Goal: Task Accomplishment & Management: Manage account settings

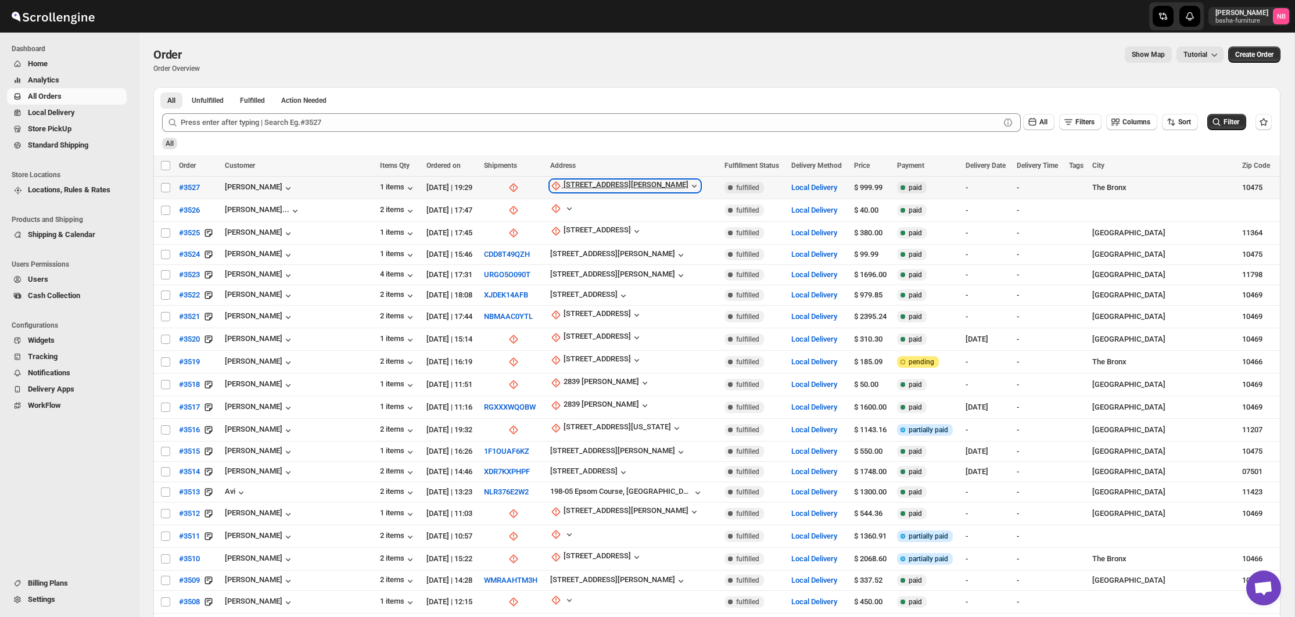
click at [586, 182] on div "[STREET_ADDRESS][PERSON_NAME]" at bounding box center [626, 186] width 125 height 12
click at [577, 251] on span "Update manually" at bounding box center [590, 249] width 55 height 9
select select "US"
select select "[US_STATE]"
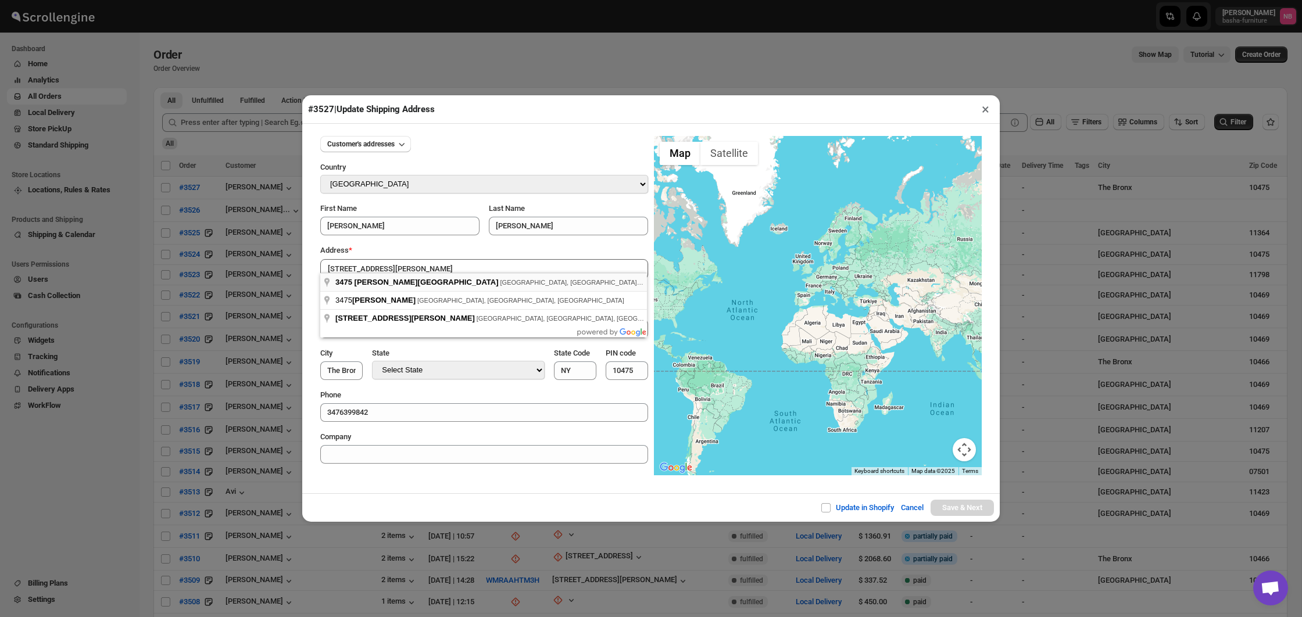
type input "[STREET_ADDRESS][PERSON_NAME]"
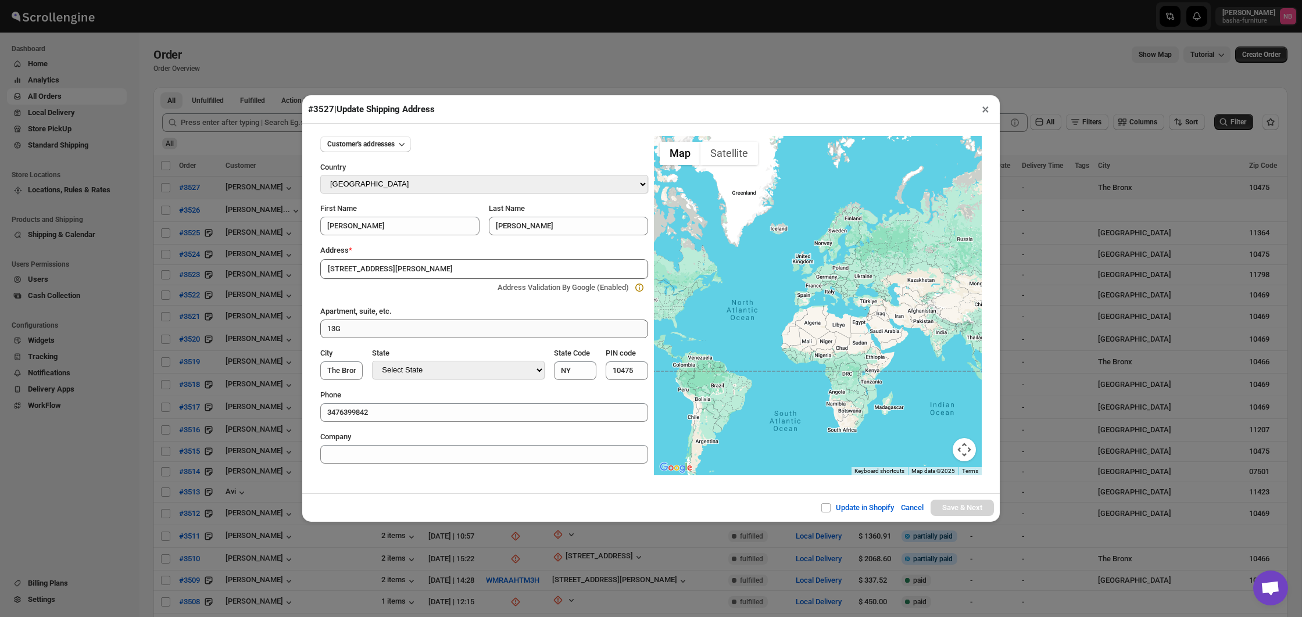
type input "[GEOGRAPHIC_DATA]"
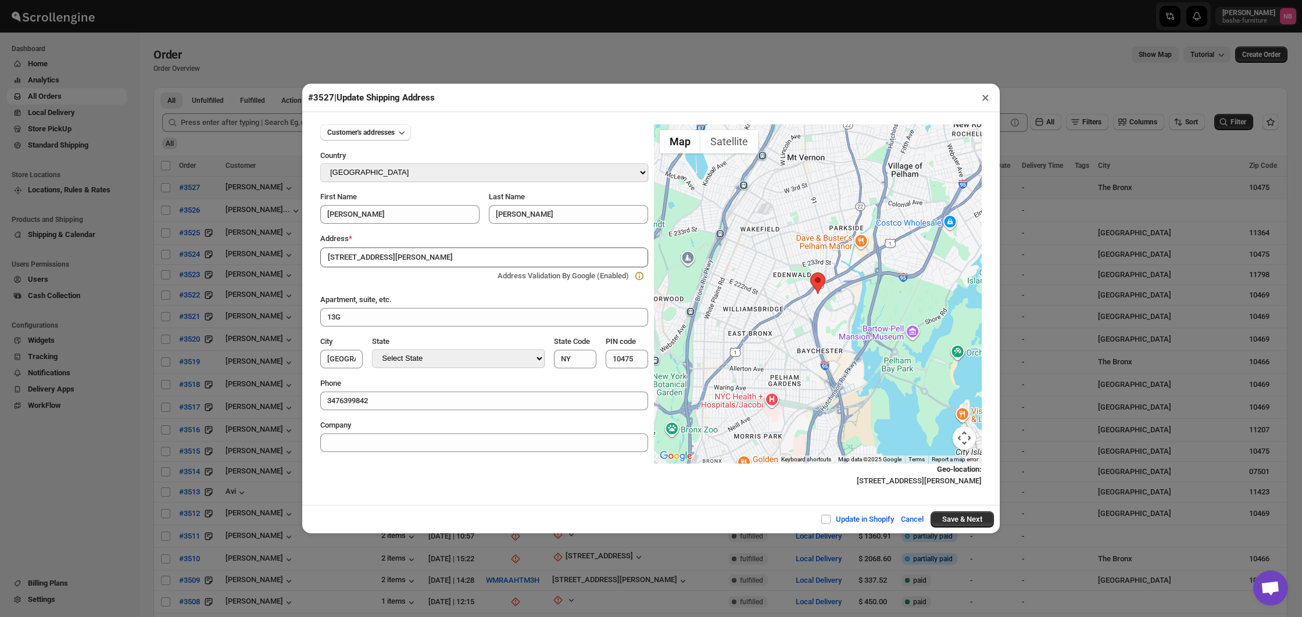
click at [947, 510] on div "Update in Shopify Cancel Save & Next" at bounding box center [650, 519] width 697 height 28
click at [948, 517] on button "Save & Next" at bounding box center [961, 519] width 63 height 16
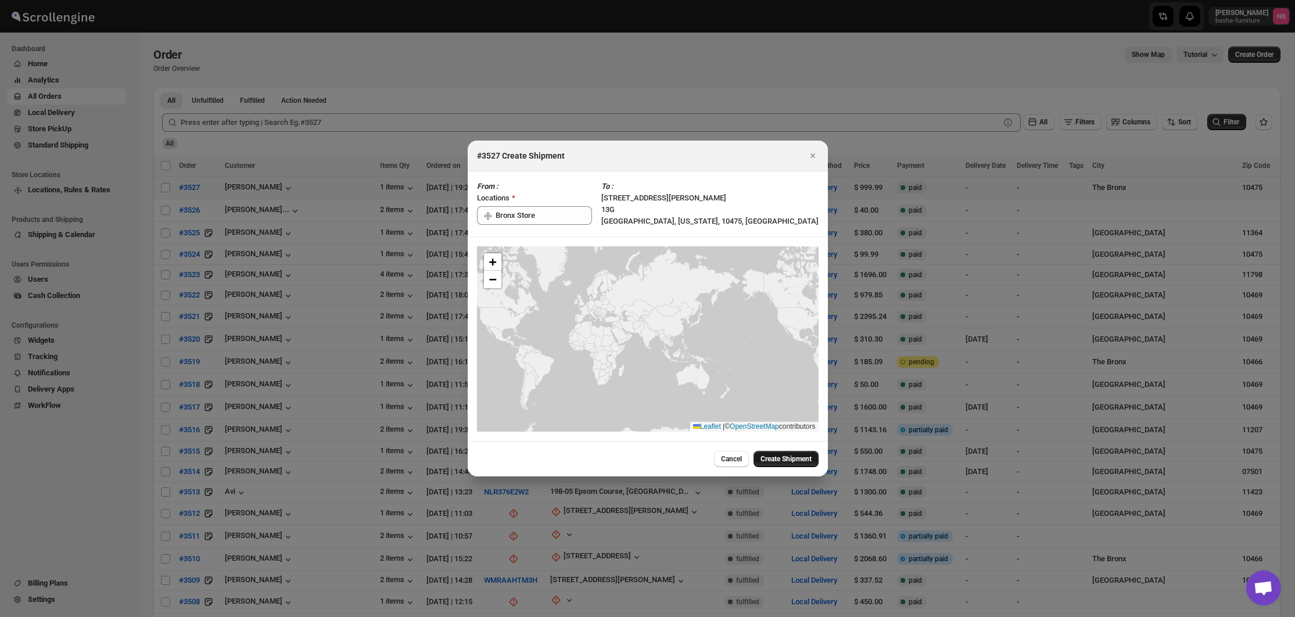
click at [788, 460] on span "Create Shipment" at bounding box center [786, 458] width 51 height 9
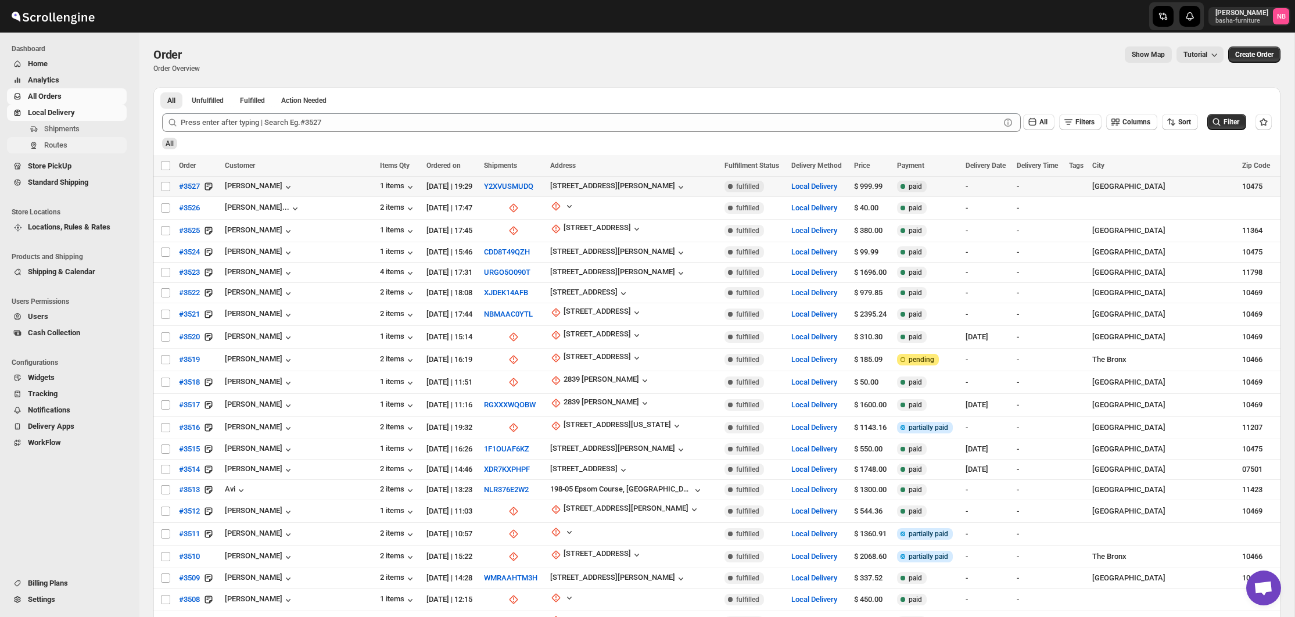
click at [64, 146] on span "Routes" at bounding box center [55, 145] width 23 height 9
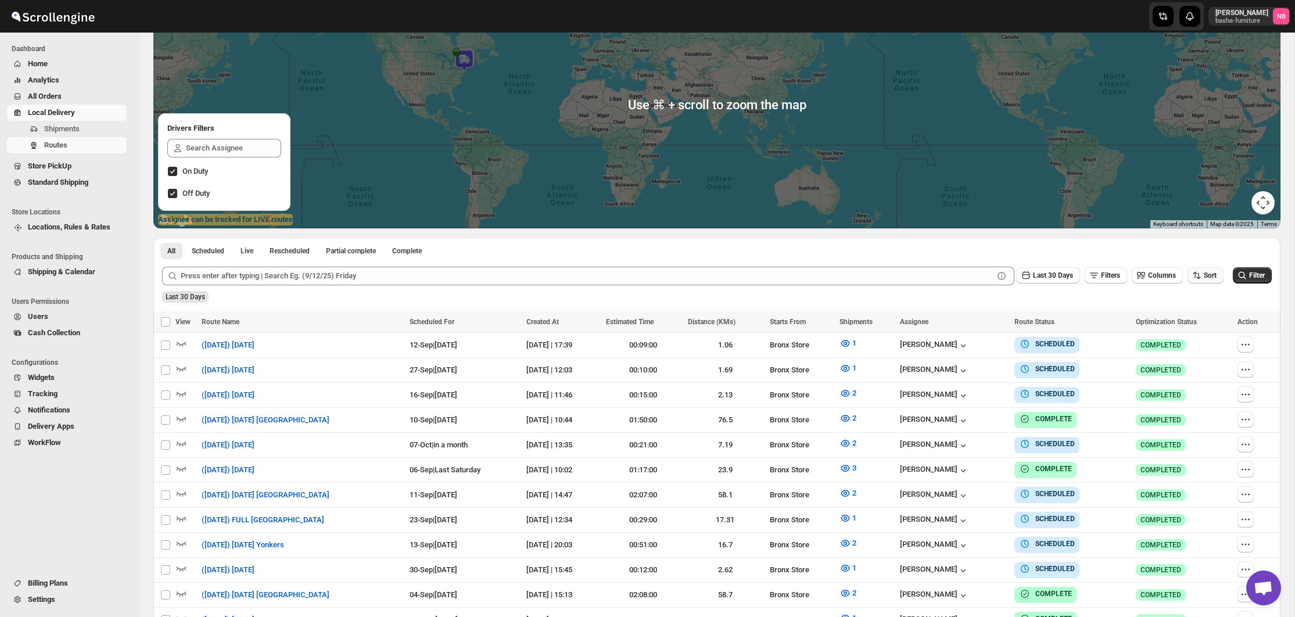
click at [1208, 275] on span "Sort" at bounding box center [1210, 275] width 13 height 8
drag, startPoint x: 1190, startPoint y: 333, endPoint x: 1086, endPoint y: 285, distance: 114.4
click at [1190, 333] on div "Due Date" at bounding box center [1185, 337] width 31 height 12
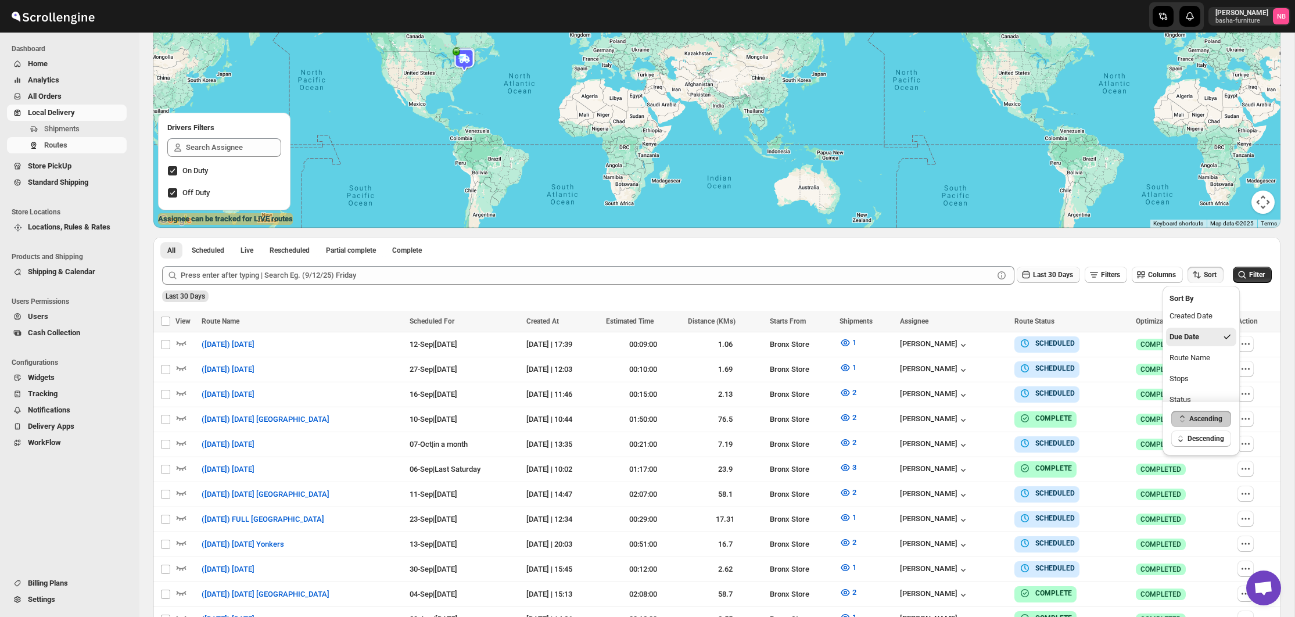
click at [1033, 275] on span "Last 30 Days" at bounding box center [1053, 275] width 40 height 8
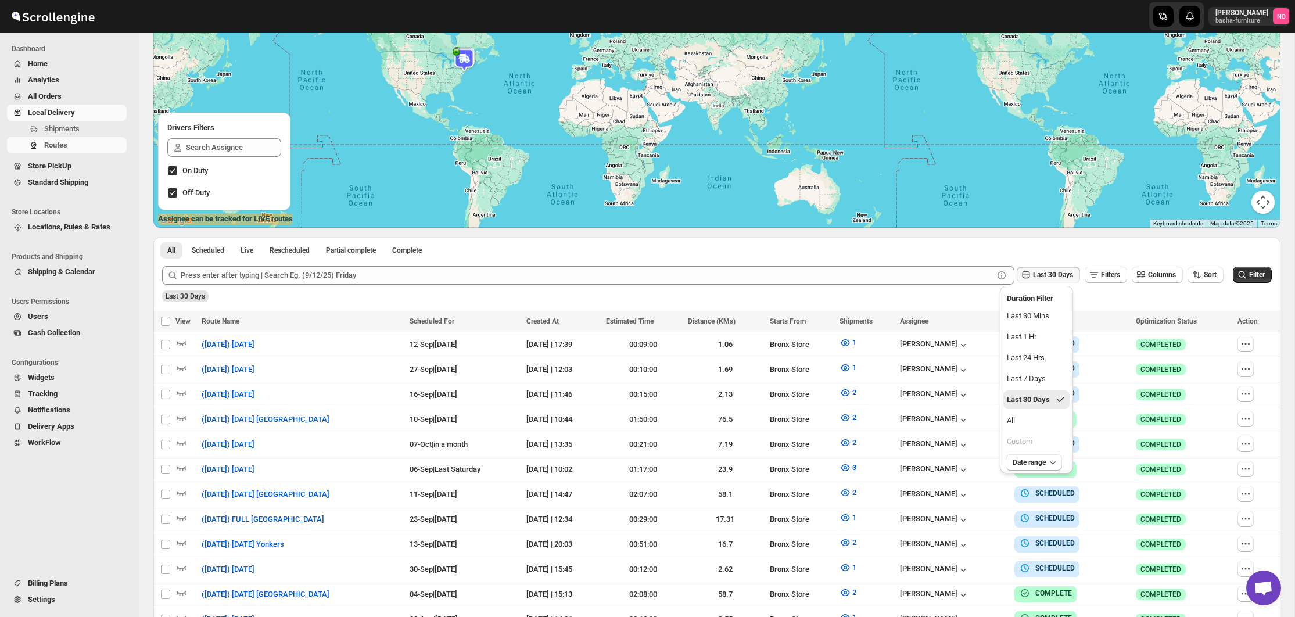
drag, startPoint x: 1038, startPoint y: 420, endPoint x: 1080, endPoint y: 402, distance: 45.6
click at [1046, 417] on button "All" at bounding box center [1037, 420] width 66 height 19
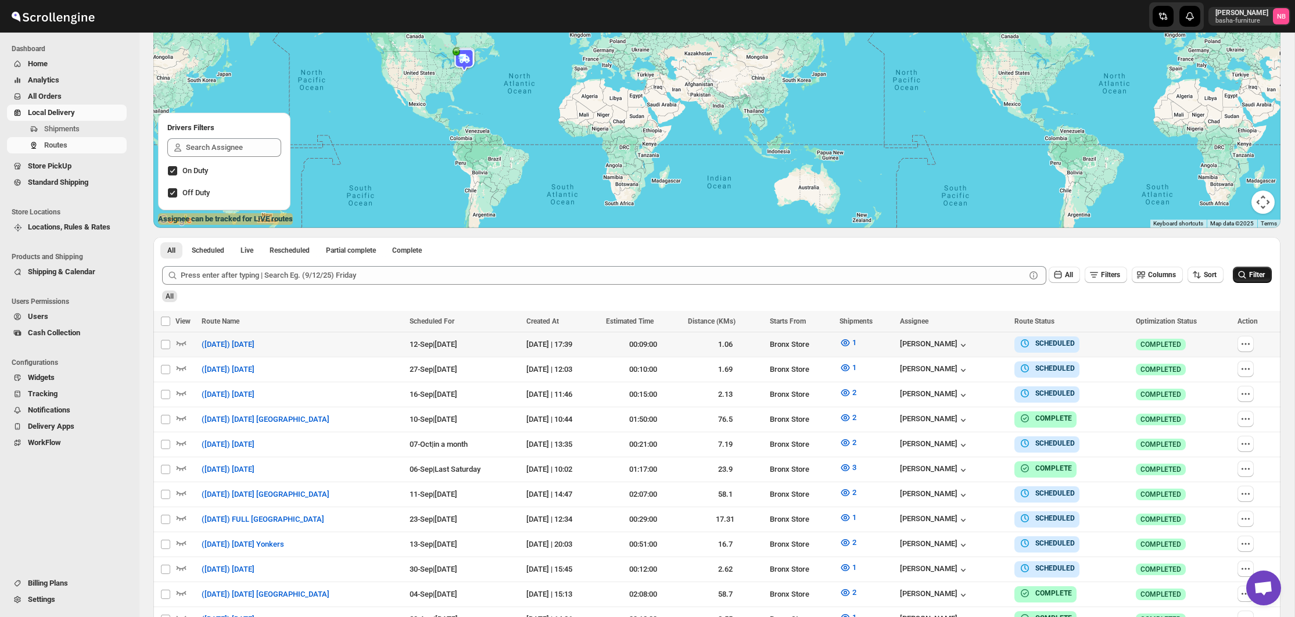
click at [1241, 275] on icon "submit" at bounding box center [1243, 275] width 12 height 12
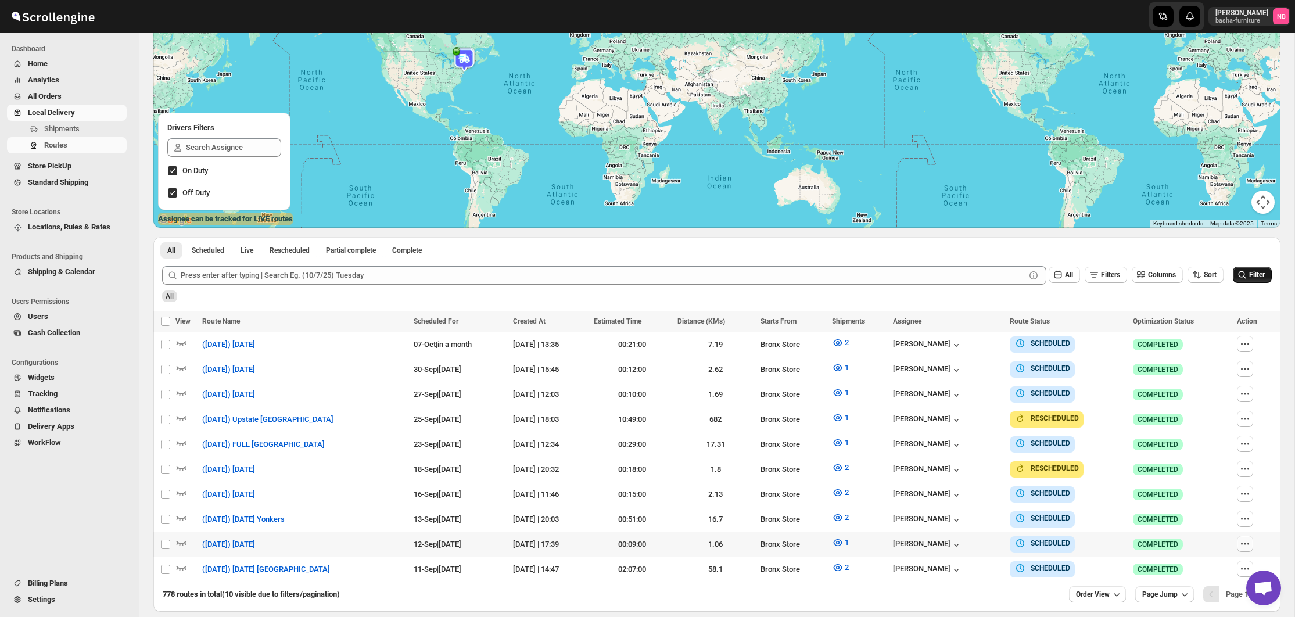
click at [1245, 543] on icon "button" at bounding box center [1246, 544] width 12 height 12
checkbox input "true"
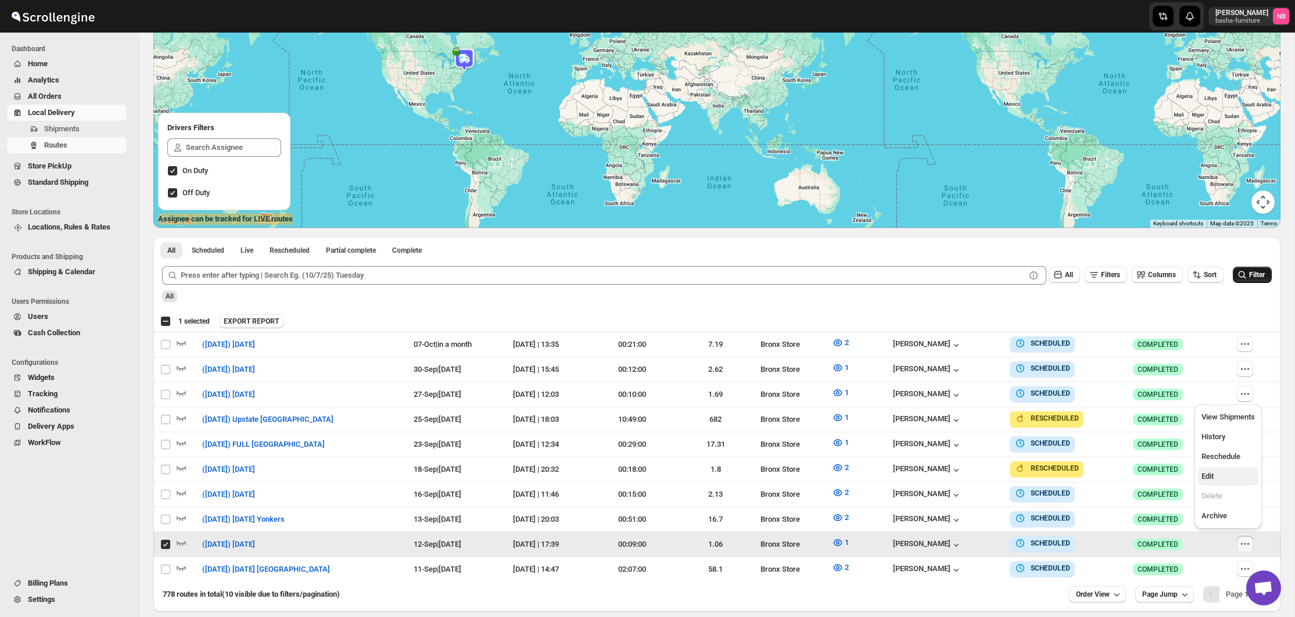
click at [1213, 479] on span "Edit" at bounding box center [1208, 476] width 12 height 9
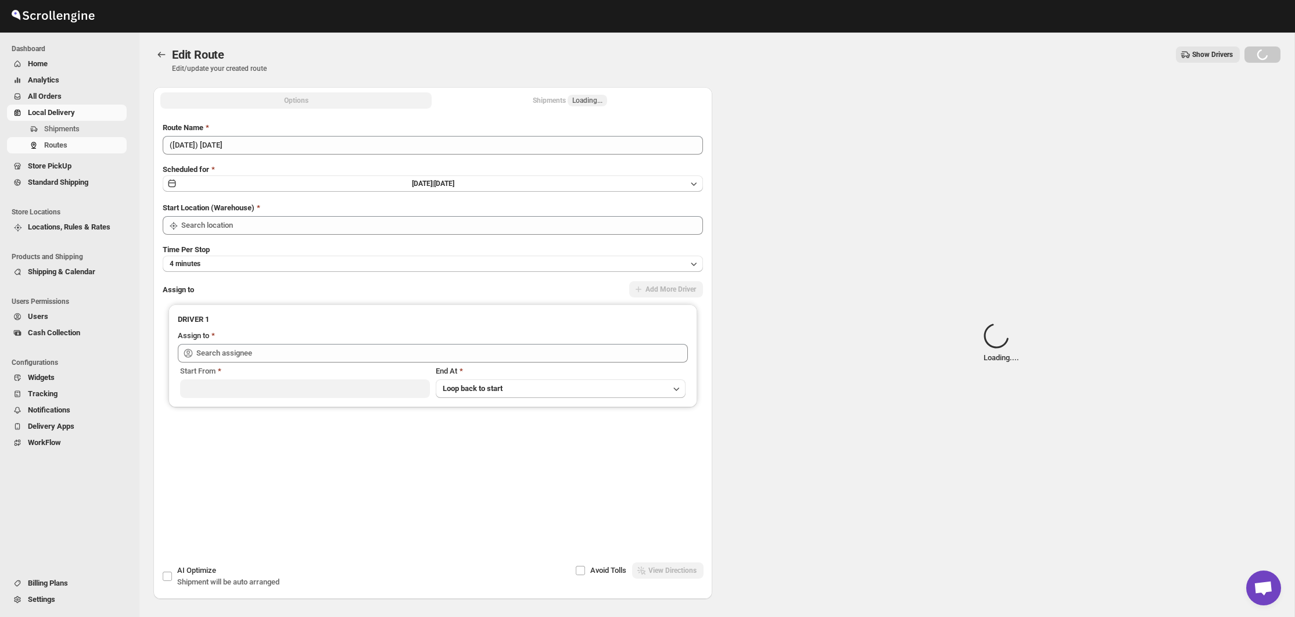
type input "Bronx Store"
type input "[PERSON_NAME] ([EMAIL_ADDRESS][DOMAIN_NAME])"
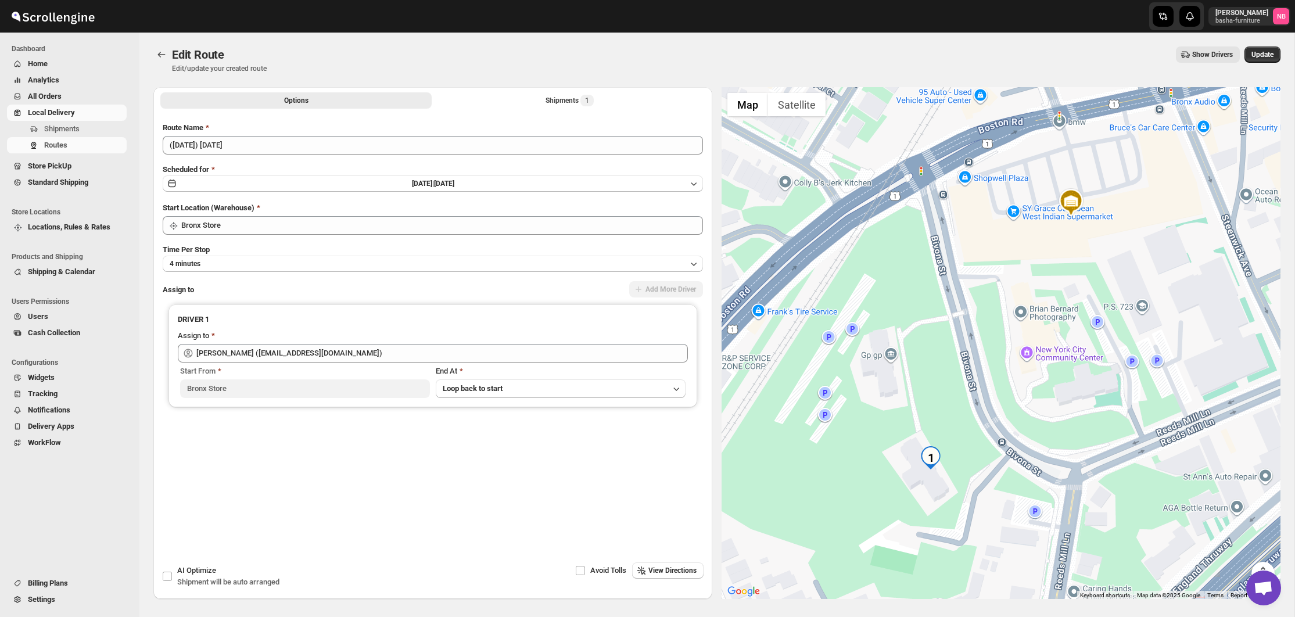
click at [528, 92] on li "Shipments 1" at bounding box center [569, 100] width 271 height 16
drag, startPoint x: 526, startPoint y: 101, endPoint x: 518, endPoint y: 110, distance: 12.0
click at [525, 101] on button "Shipments 1" at bounding box center [569, 100] width 271 height 16
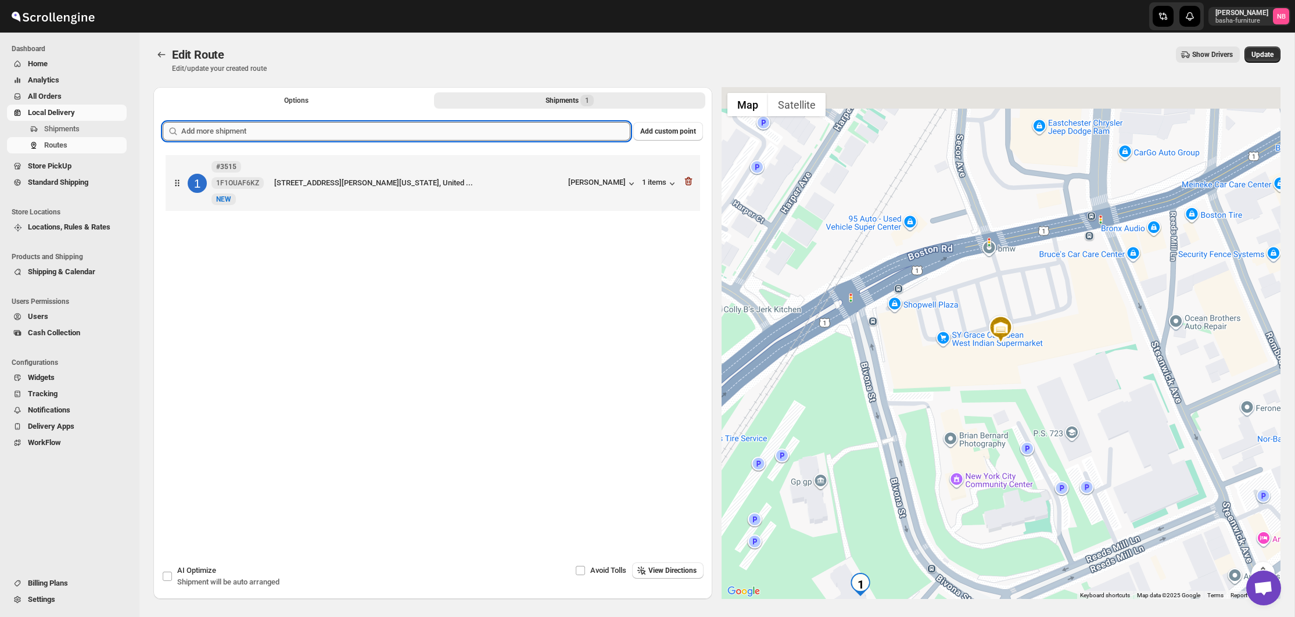
drag, startPoint x: 518, startPoint y: 110, endPoint x: 499, endPoint y: 133, distance: 30.5
click at [499, 133] on input "text" at bounding box center [405, 131] width 449 height 19
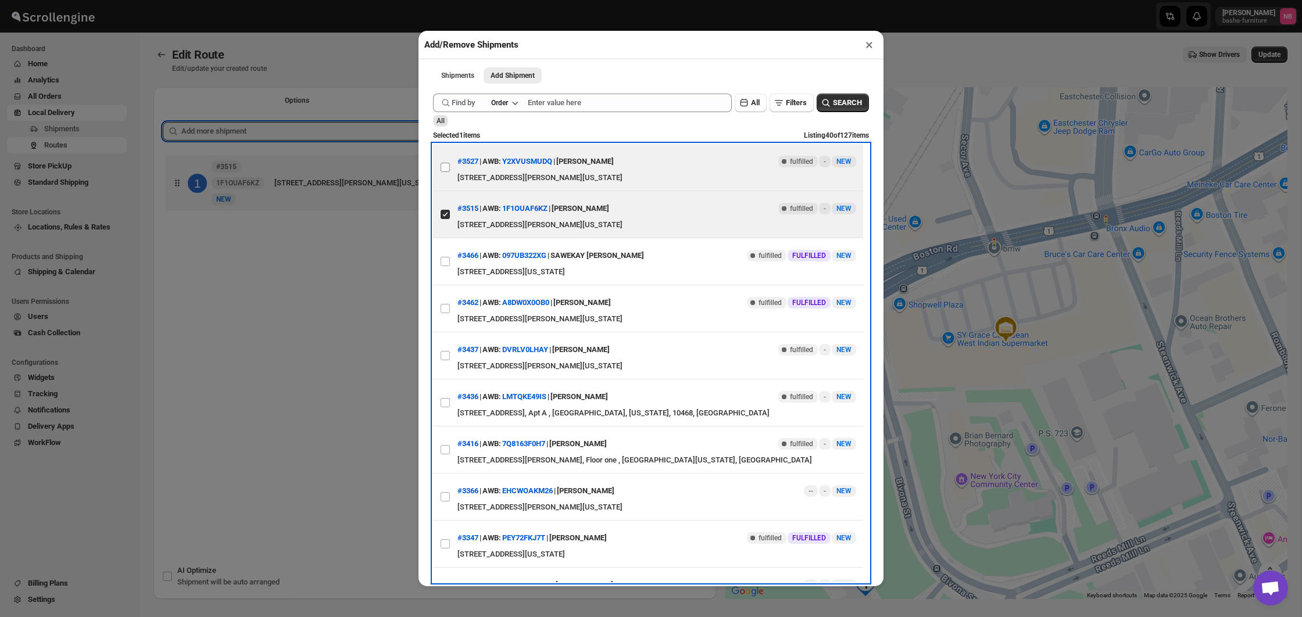
drag, startPoint x: 445, startPoint y: 164, endPoint x: 442, endPoint y: 170, distance: 6.3
click at [445, 164] on input "View details for 68c20a93460e7d780920d64d" at bounding box center [445, 167] width 9 height 9
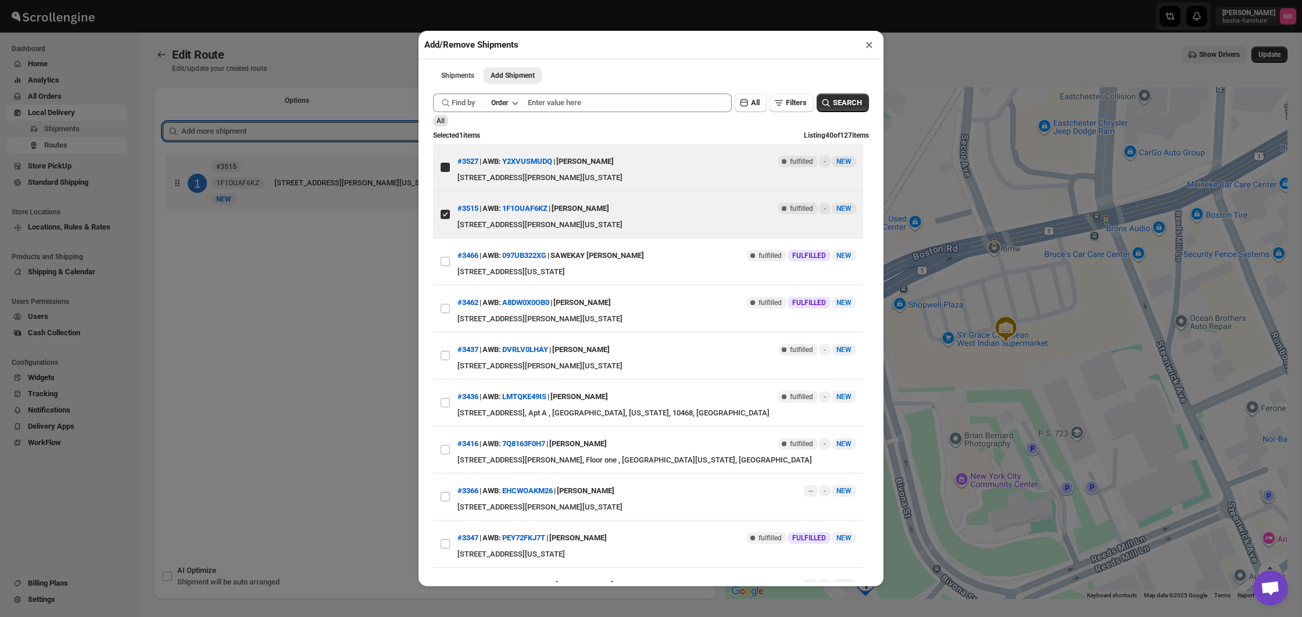
checkbox input "true"
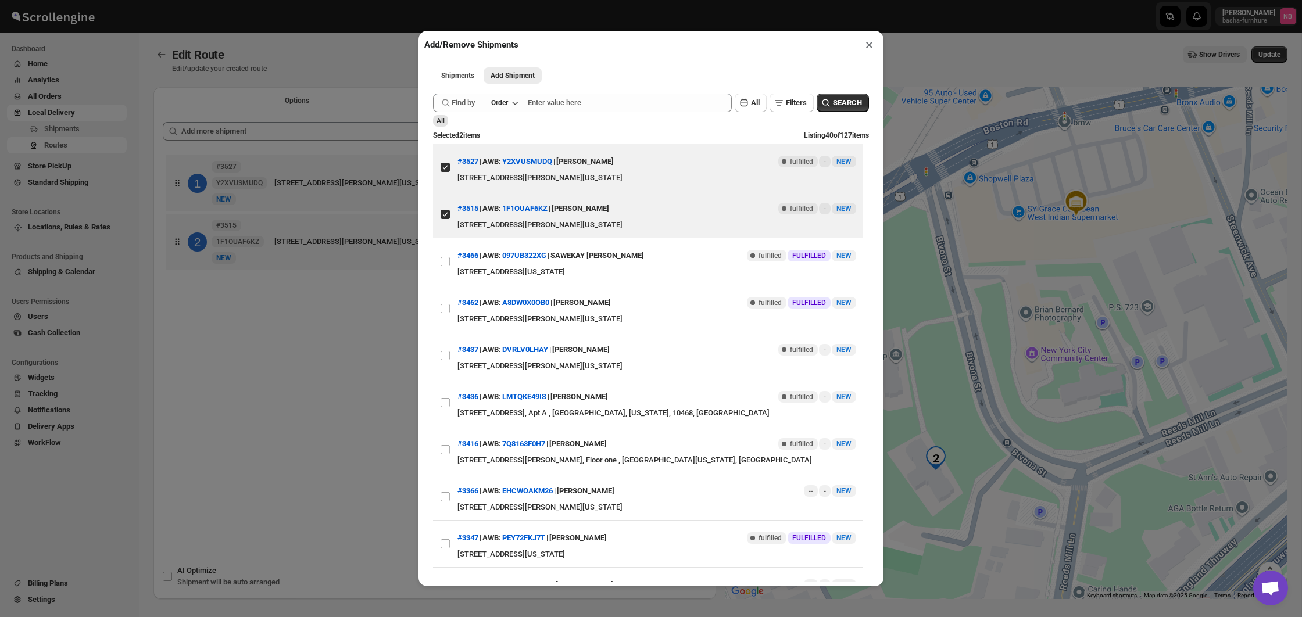
click at [341, 353] on div "Add/Remove Shipments × Shipments Add Shipment More views Shipments Add Shipment…" at bounding box center [651, 308] width 1302 height 617
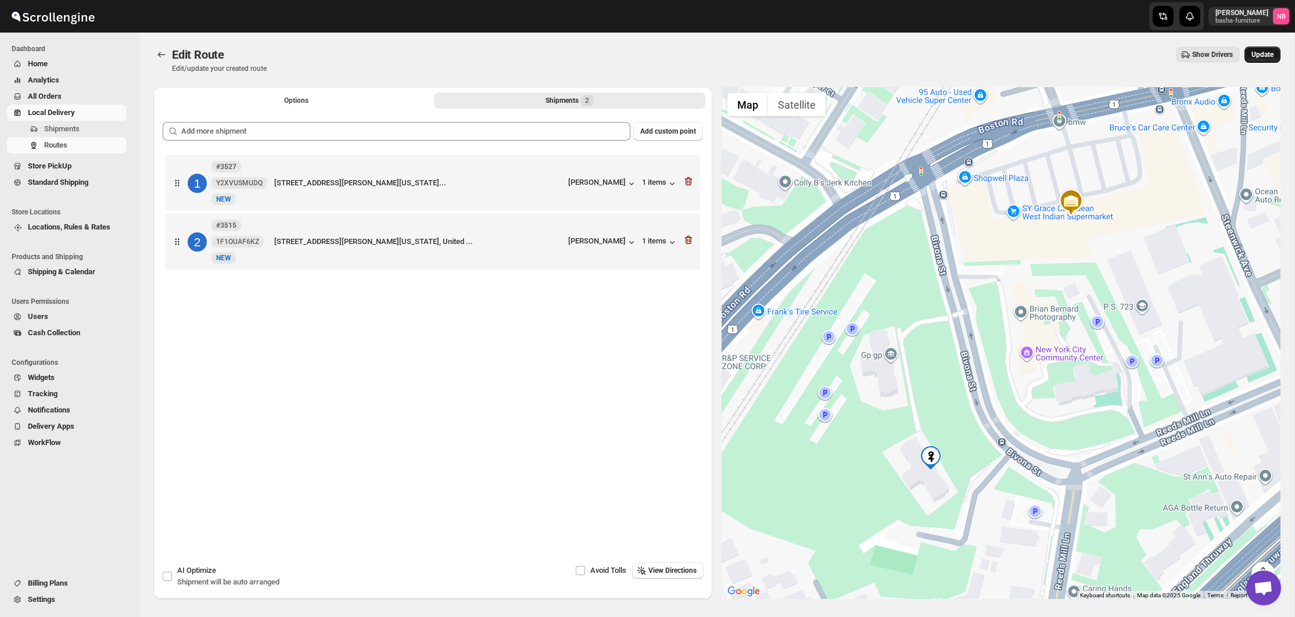
click at [1256, 56] on span "Update" at bounding box center [1263, 54] width 22 height 9
